Goal: Find specific page/section: Find specific page/section

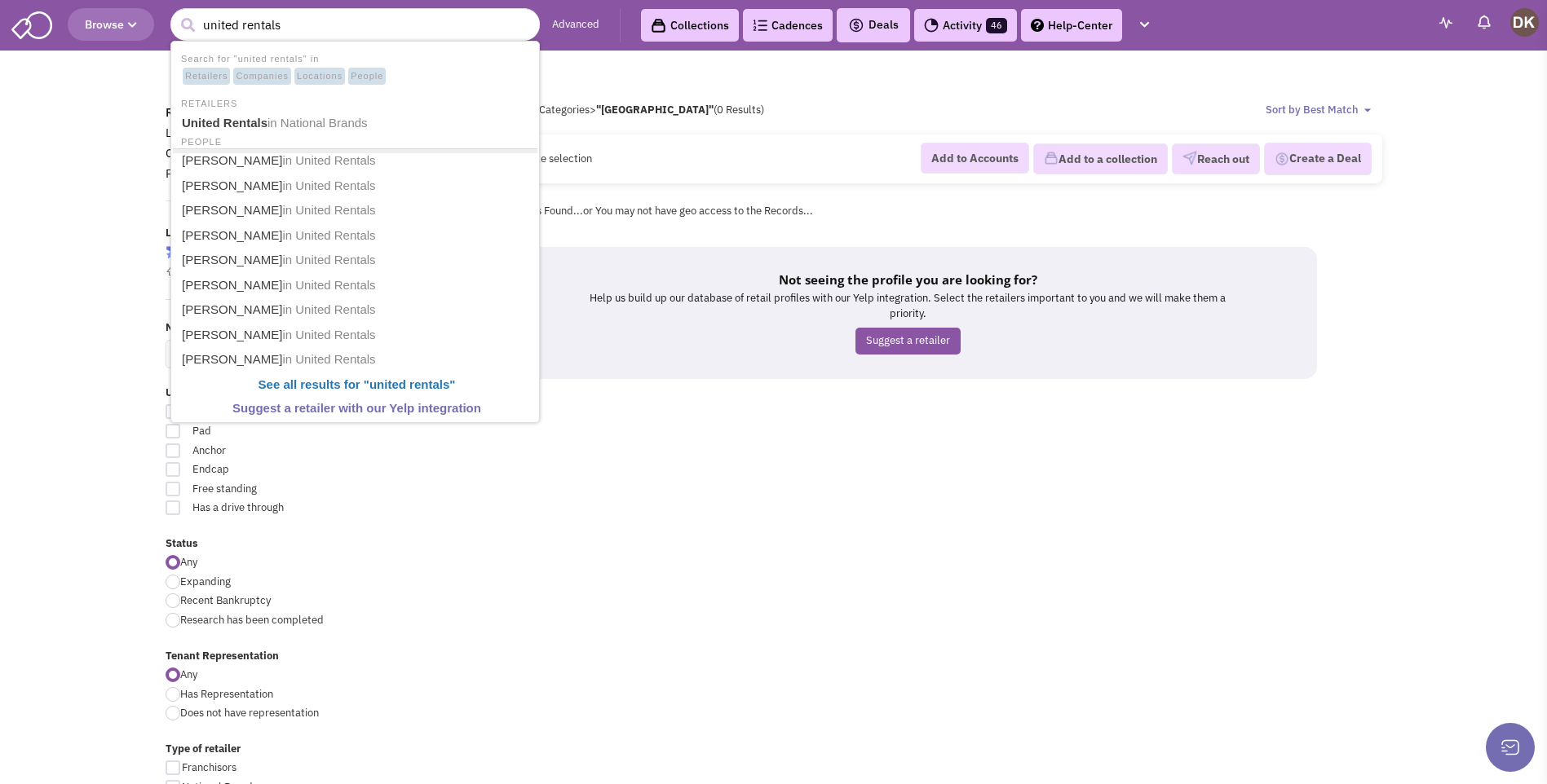
type input "united rentals"
click at [175, 13] on button "submit" at bounding box center [187, 25] width 24 height 24
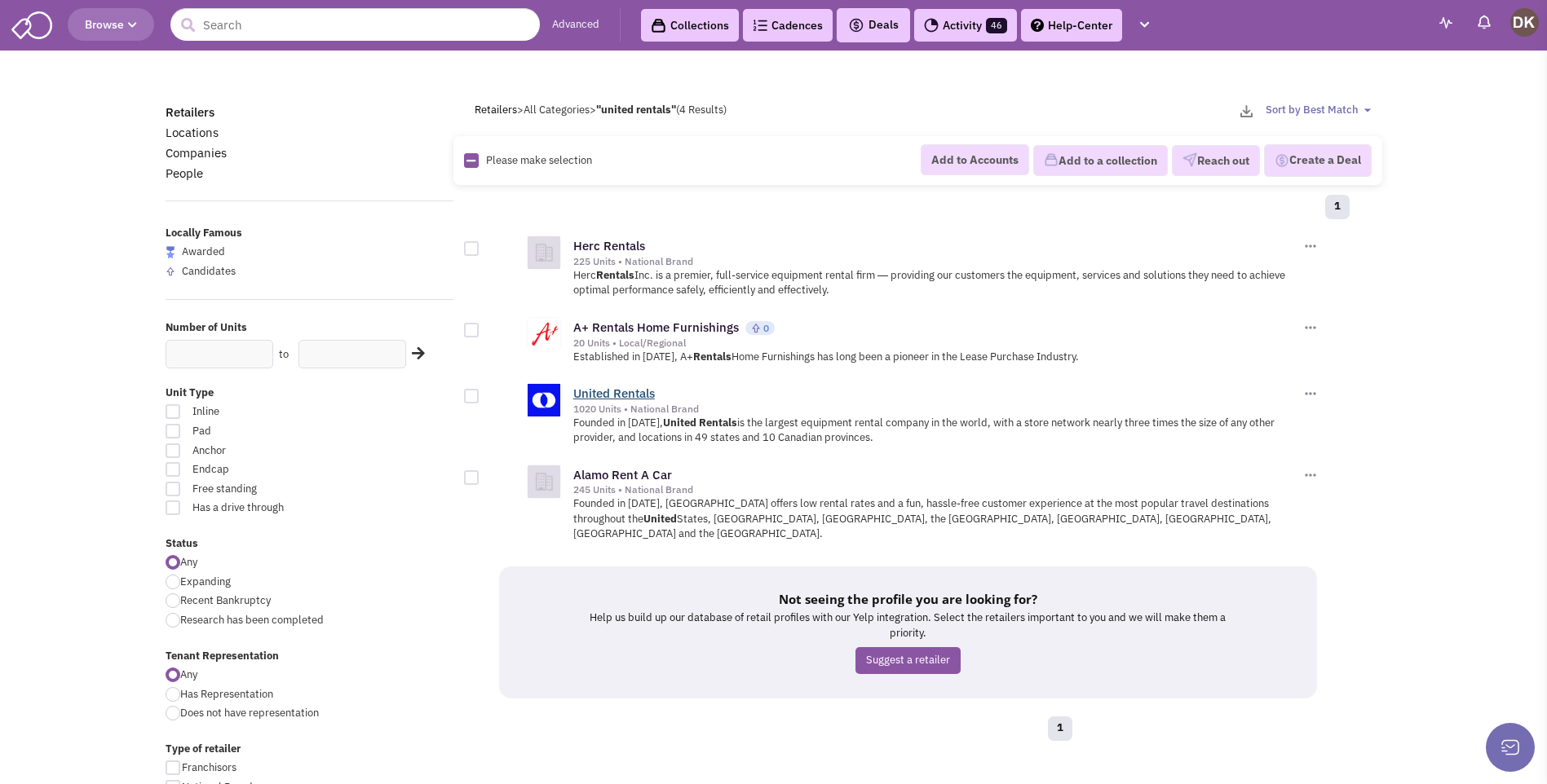
click at [617, 396] on link "United Rentals" at bounding box center [614, 393] width 81 height 16
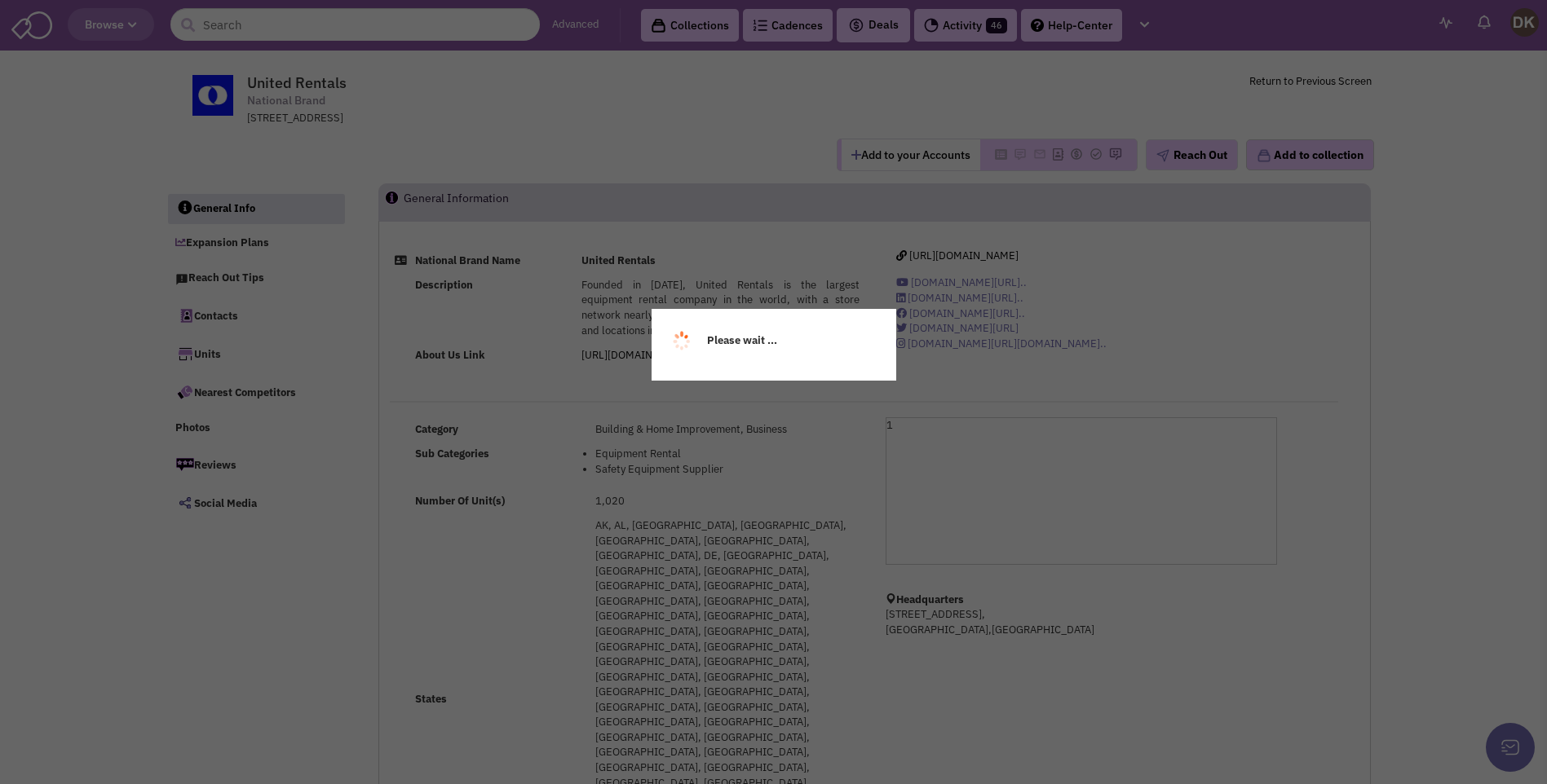
select select
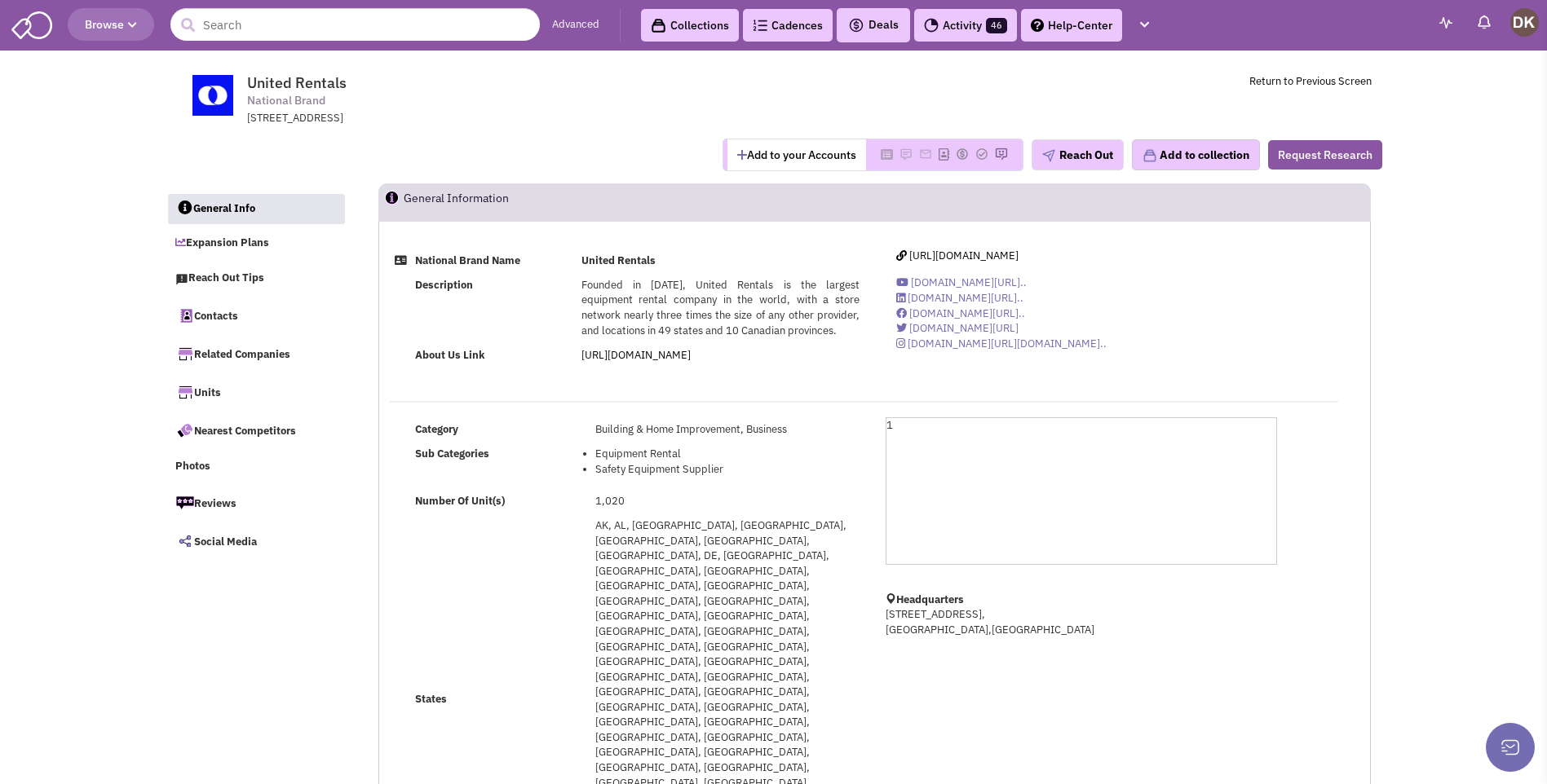
click at [763, 157] on button "Add to your Accounts" at bounding box center [797, 154] width 139 height 31
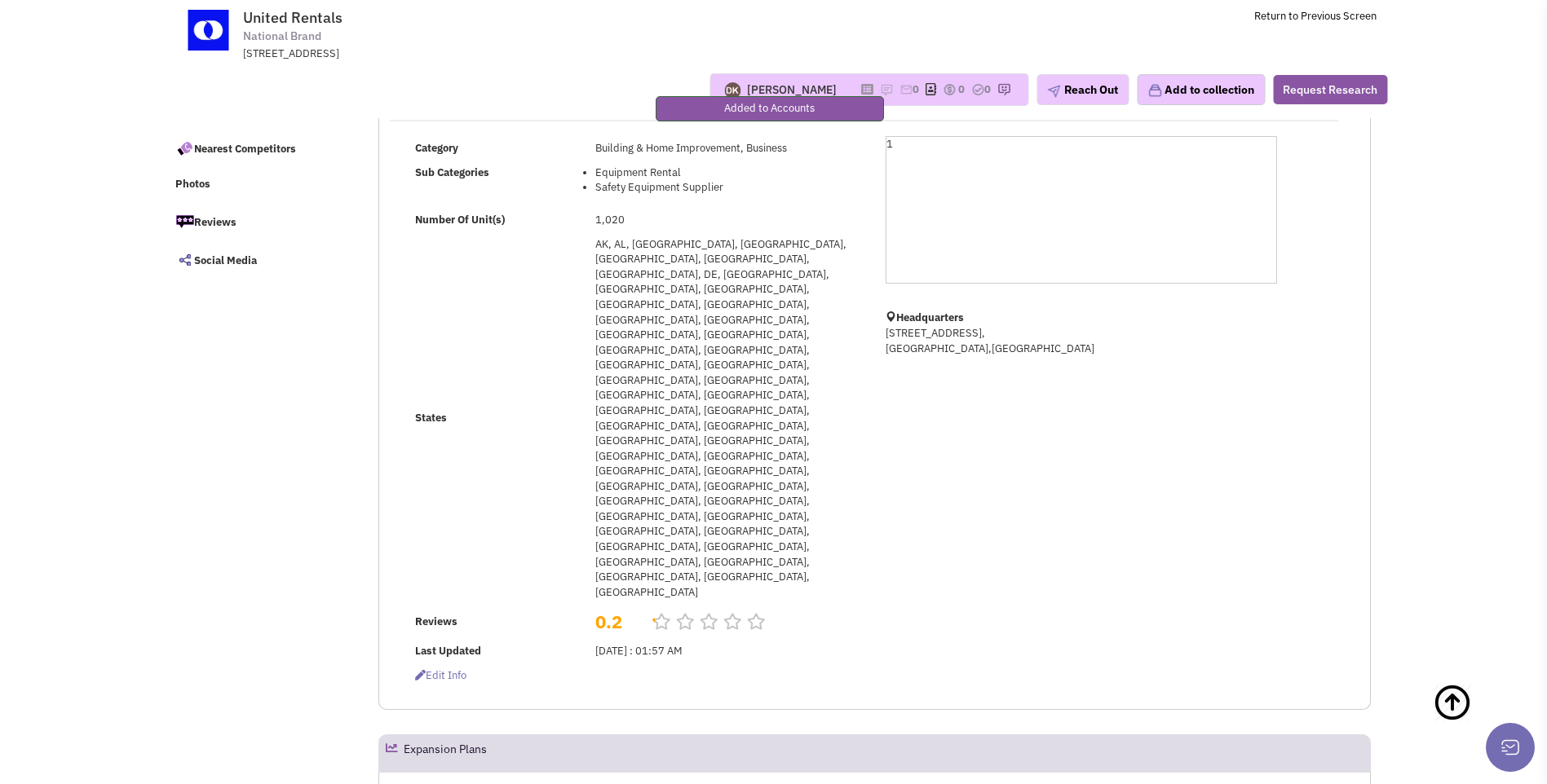
scroll to position [245, 0]
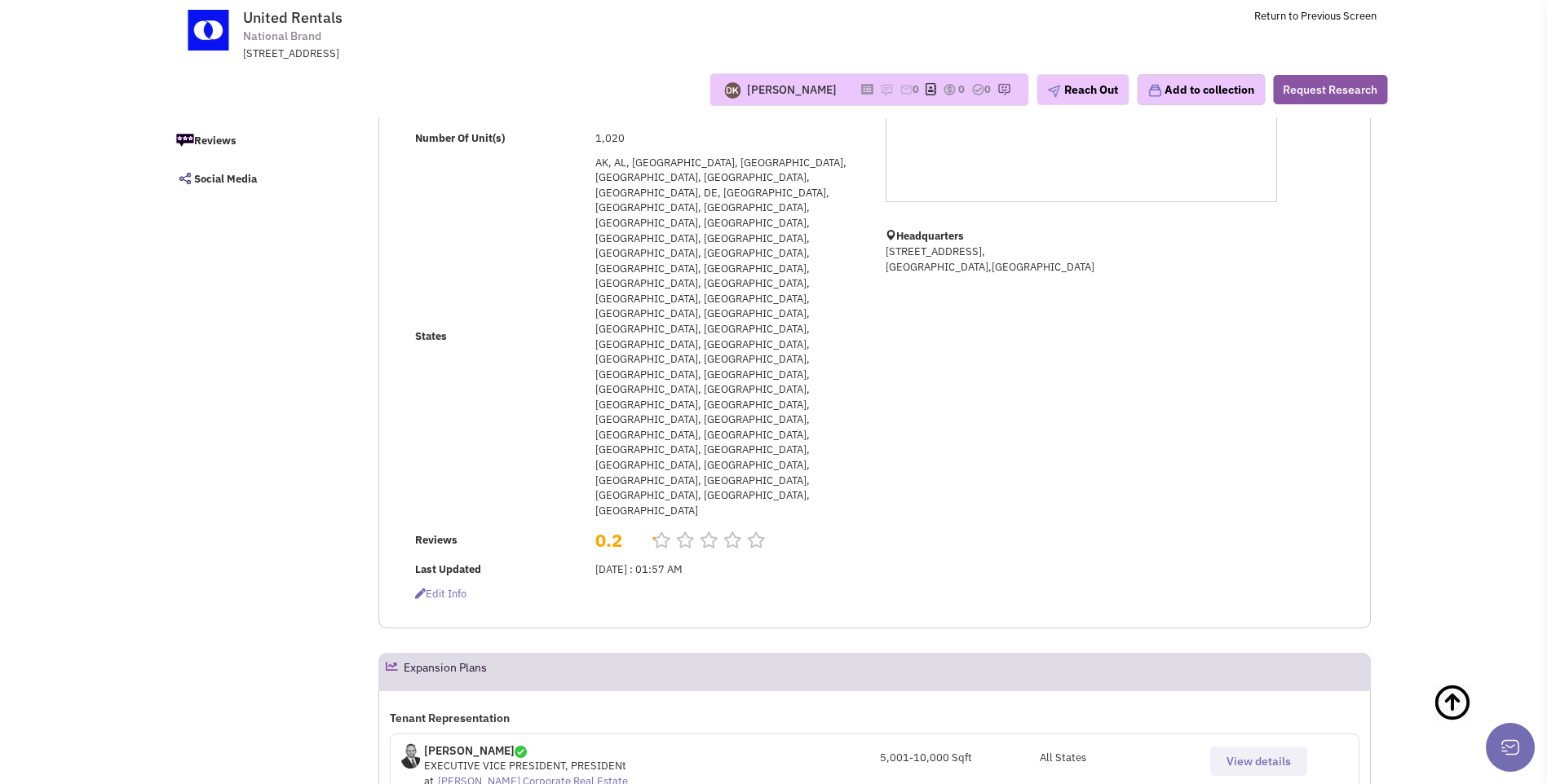
click at [1233, 754] on span "View details" at bounding box center [1259, 762] width 65 height 15
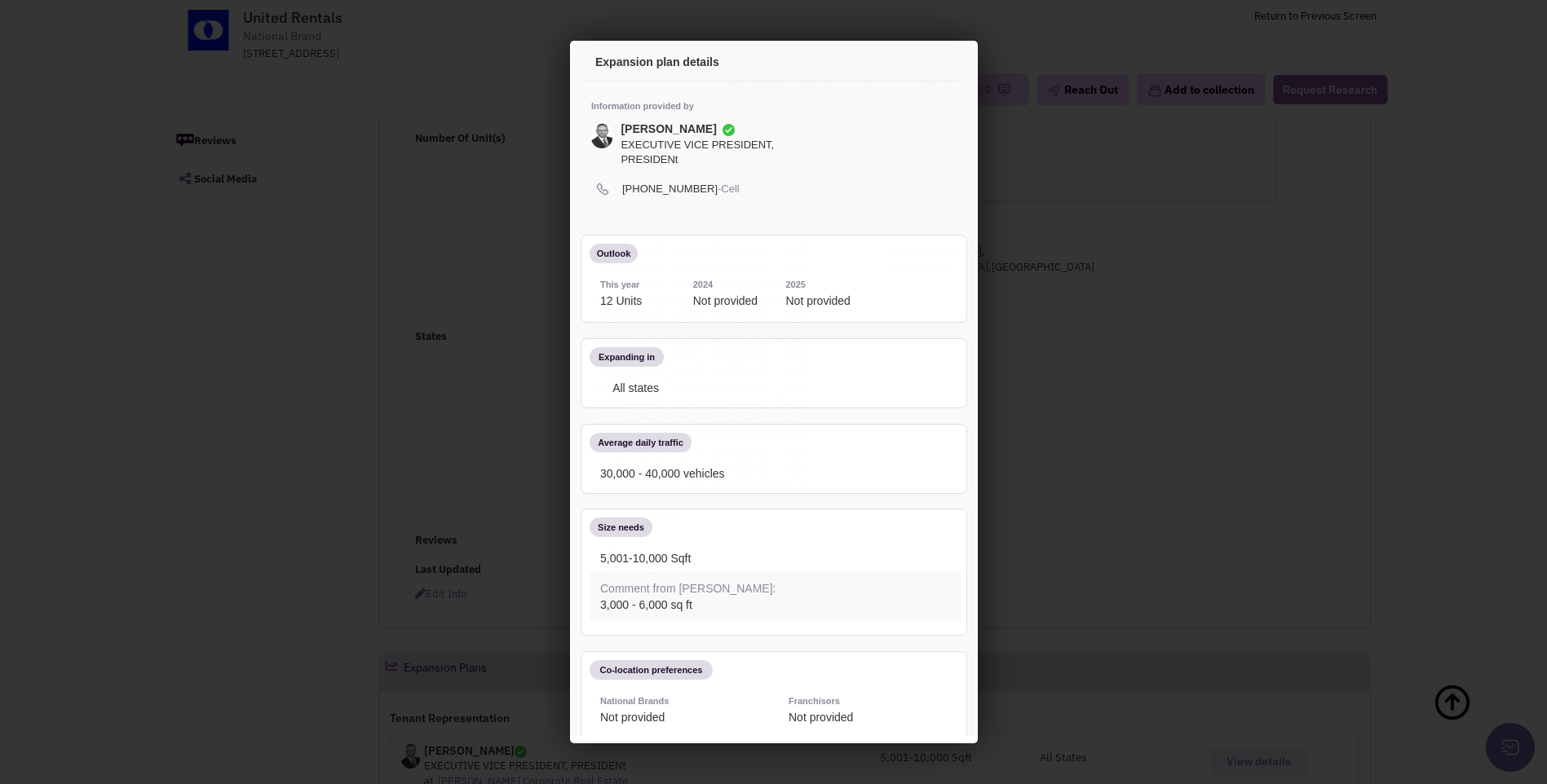
scroll to position [0, 0]
click at [922, 66] on icon at bounding box center [935, 65] width 34 height 39
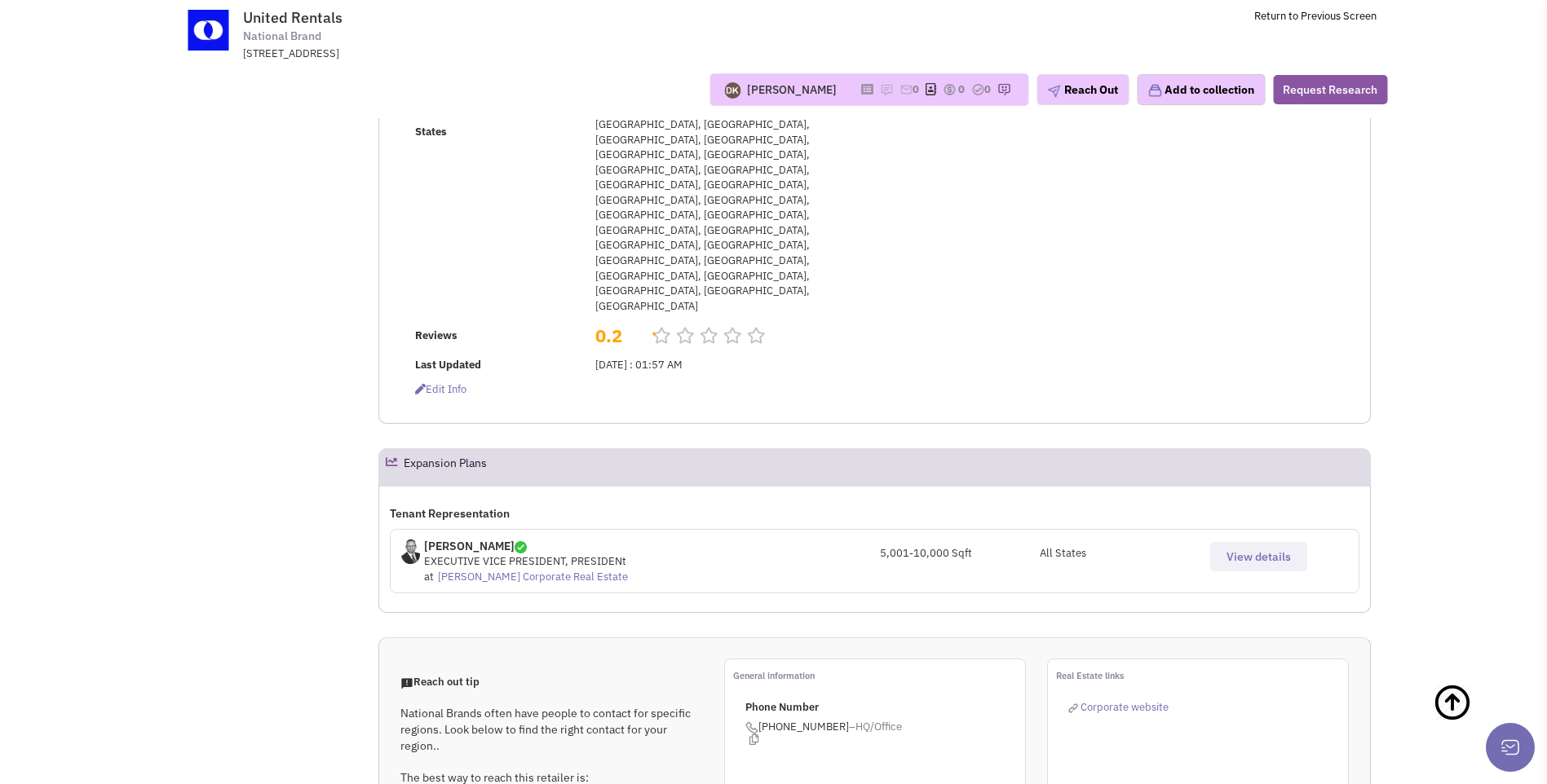
scroll to position [407, 0]
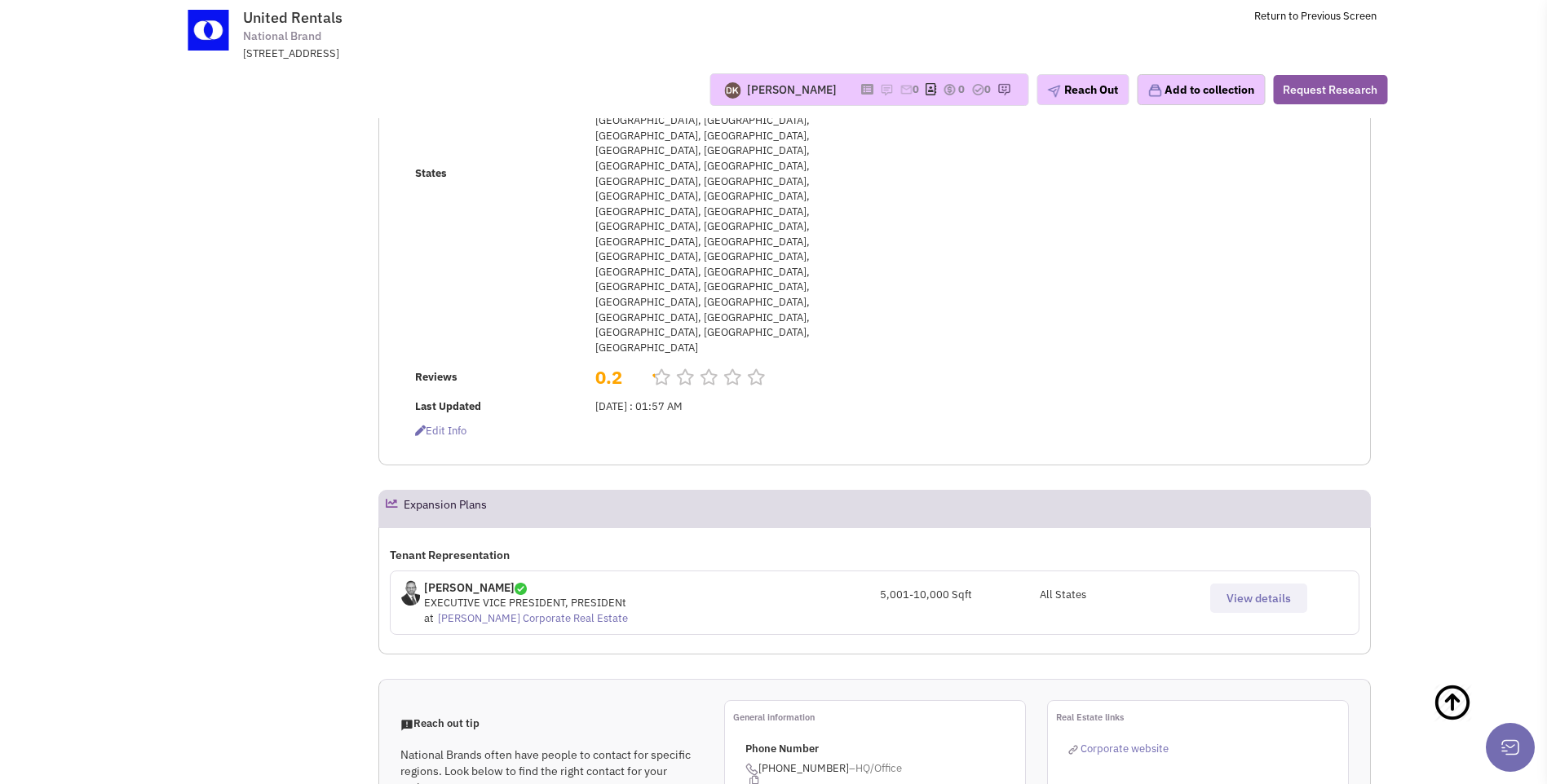
click at [1232, 591] on span "View details" at bounding box center [1259, 598] width 65 height 15
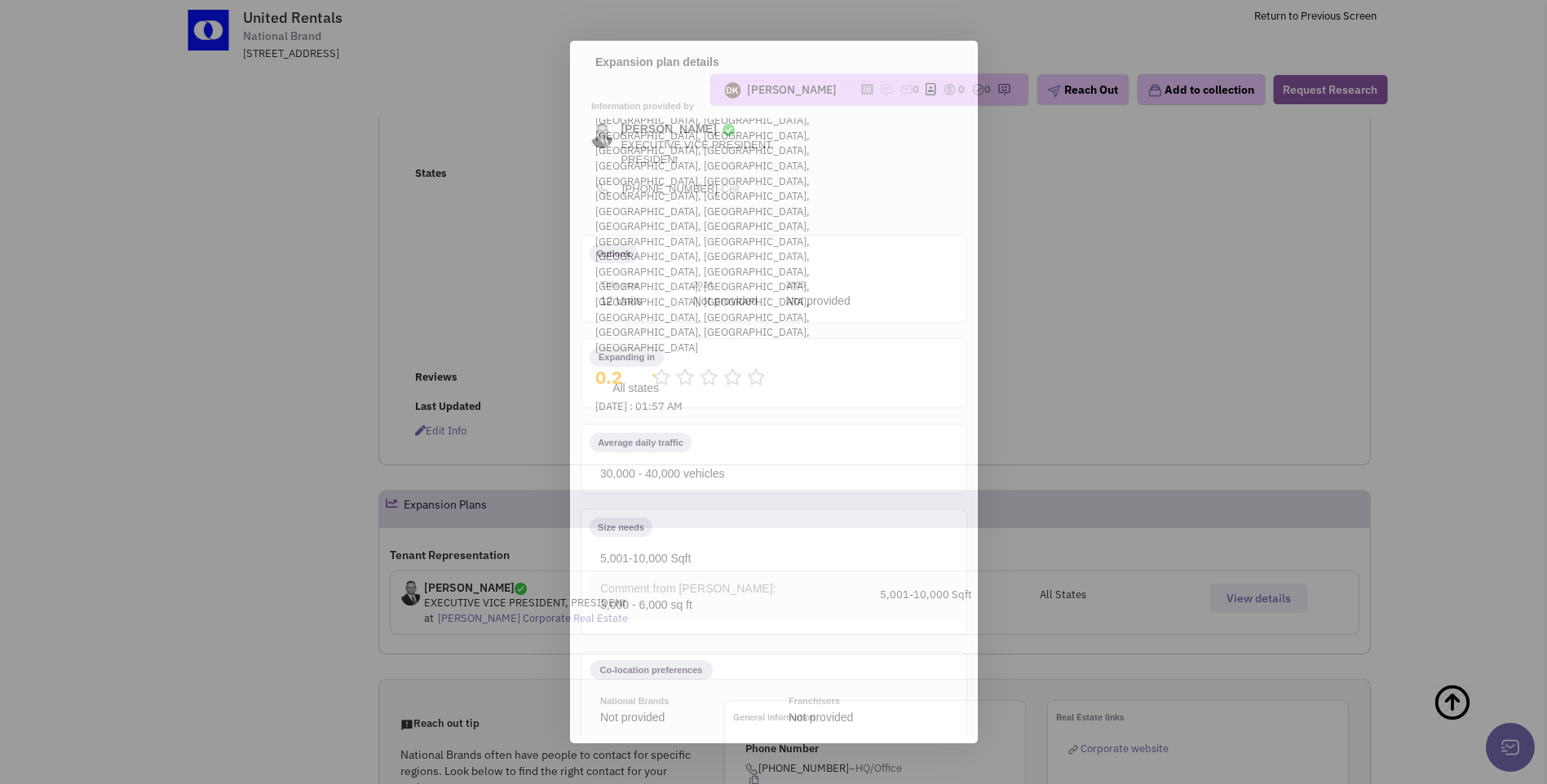
scroll to position [0, 0]
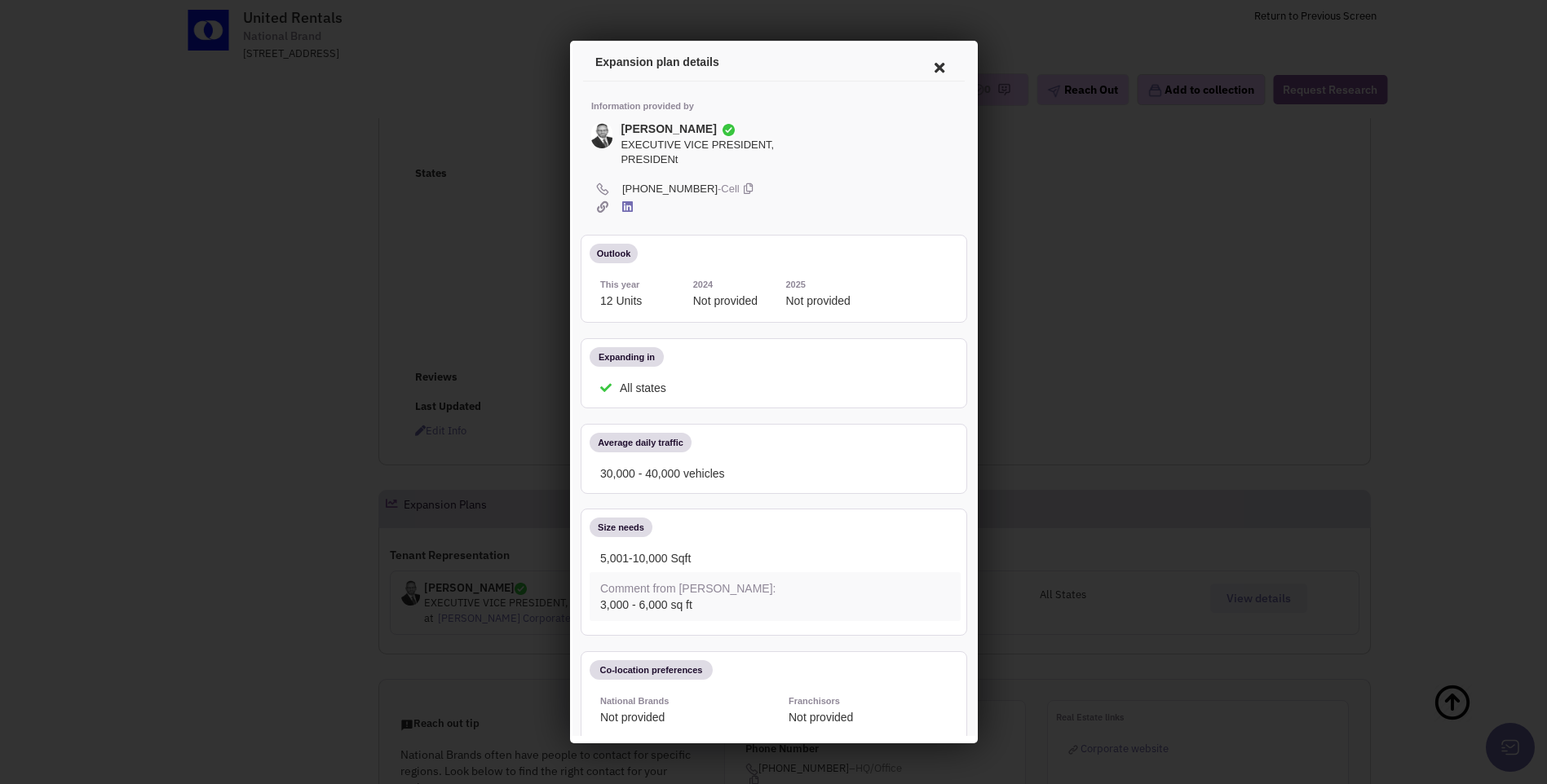
click at [920, 69] on icon at bounding box center [935, 65] width 34 height 39
